Goal: Information Seeking & Learning: Check status

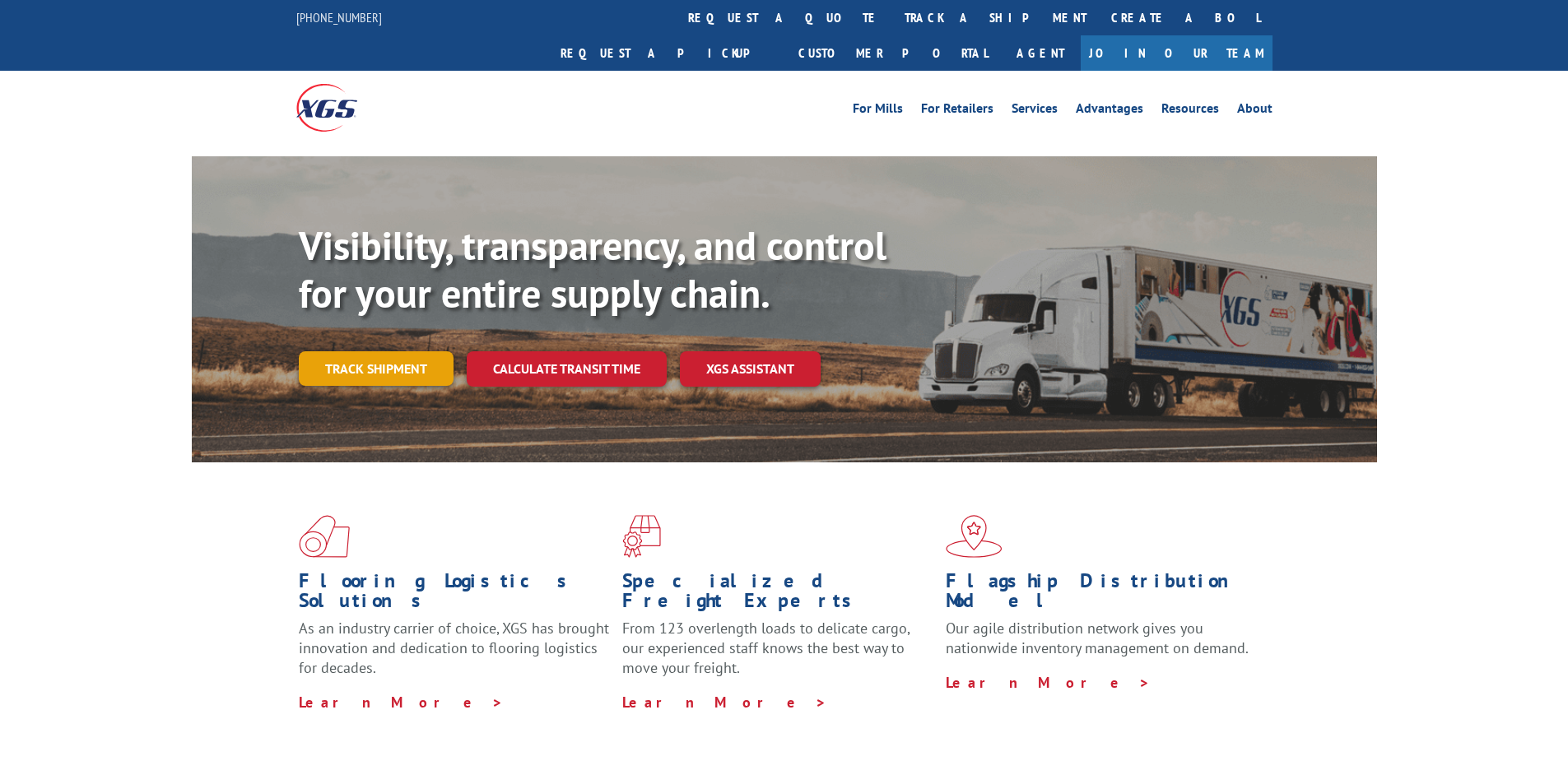
click at [420, 352] on link "Track shipment" at bounding box center [376, 368] width 154 height 34
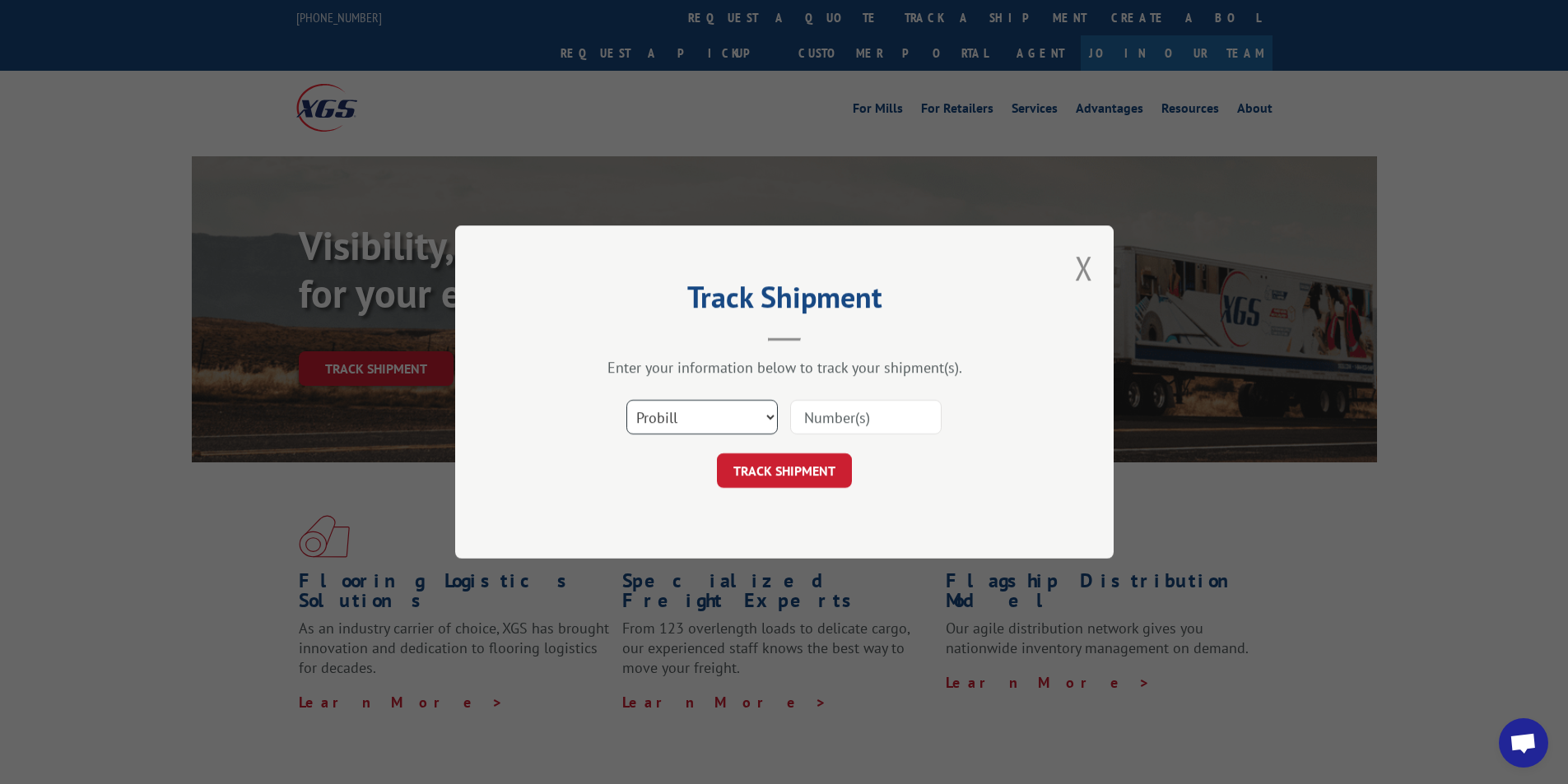
click at [674, 419] on select "Select category... Probill BOL PO" at bounding box center [701, 417] width 152 height 34
select select "po"
click at [626, 400] on select "Select category... Probill BOL PO" at bounding box center [701, 417] width 152 height 34
paste input "25534761"
type input "25534761"
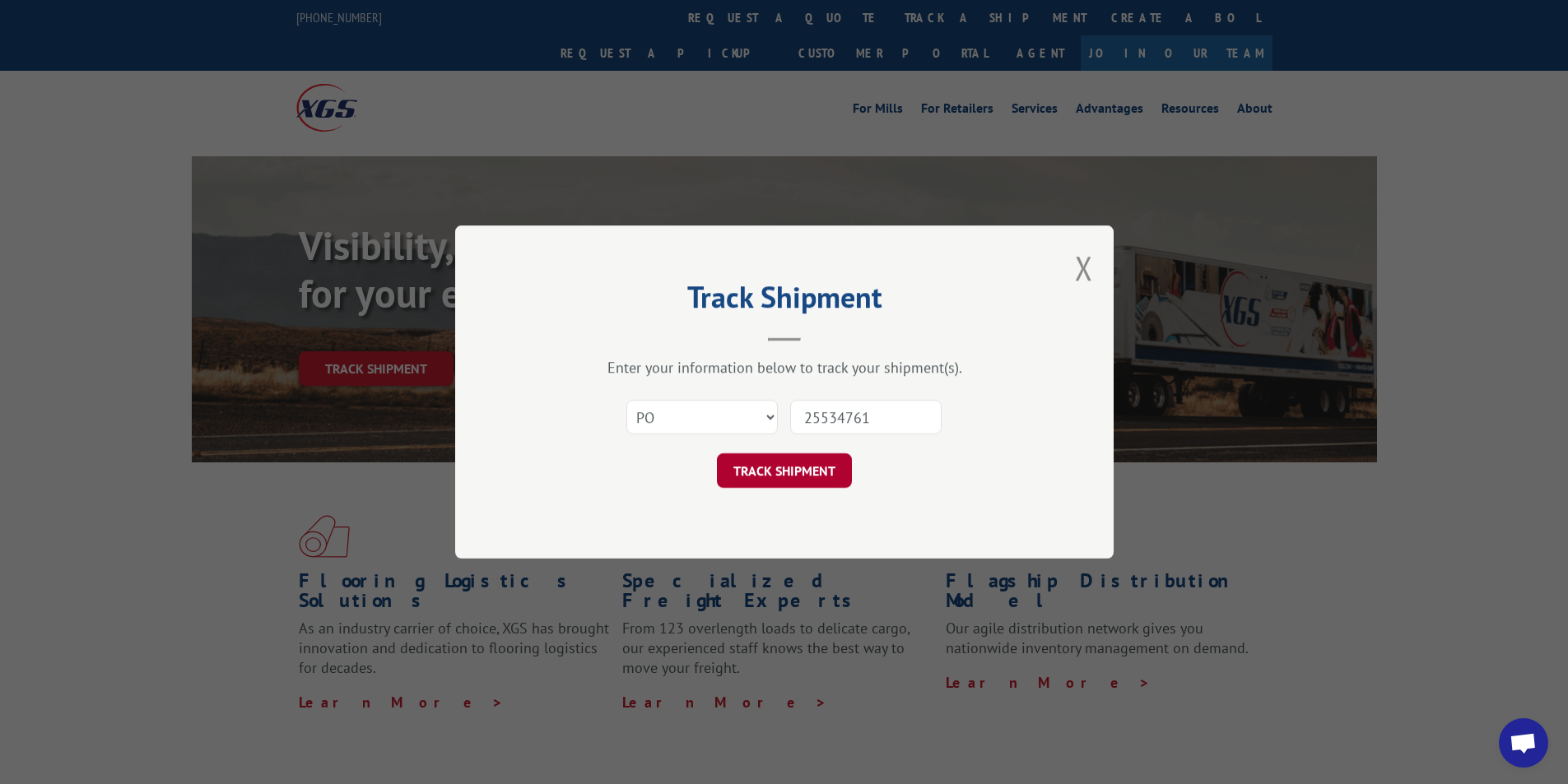
click at [802, 464] on button "TRACK SHIPMENT" at bounding box center [784, 471] width 135 height 34
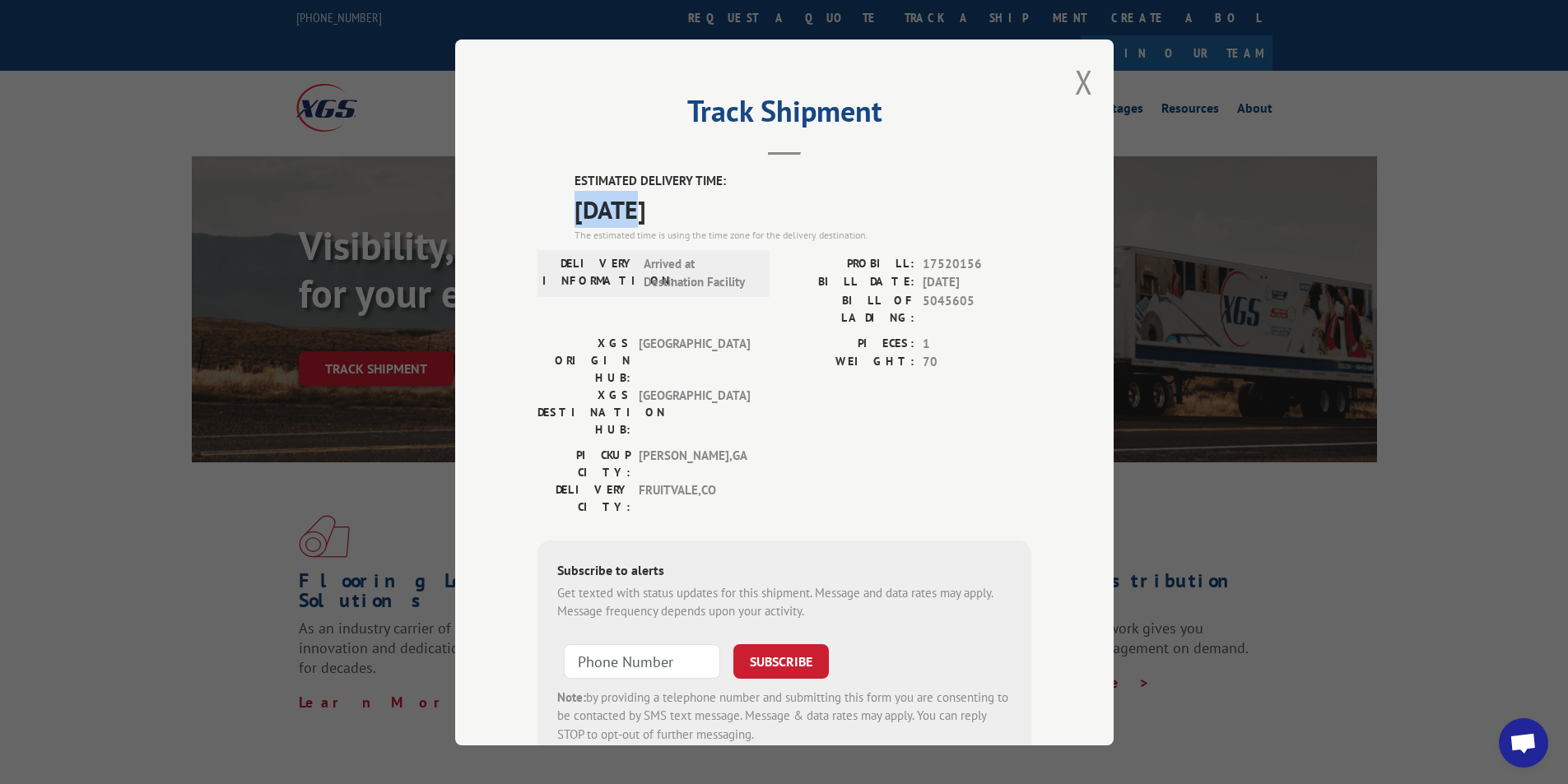
drag, startPoint x: 566, startPoint y: 206, endPoint x: 632, endPoint y: 215, distance: 66.6
click at [632, 215] on div "ESTIMATED DELIVERY TIME: [DATE] The estimated time is using the time zone for t…" at bounding box center [784, 468] width 494 height 591
copy span "09/03"
